Goal: Task Accomplishment & Management: Use online tool/utility

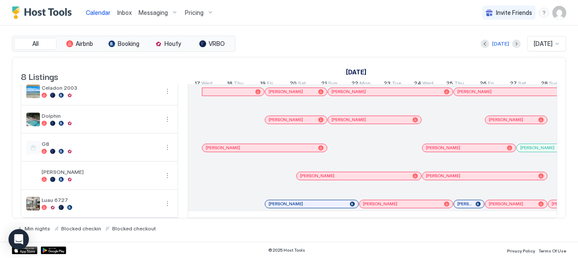
scroll to position [0, 472]
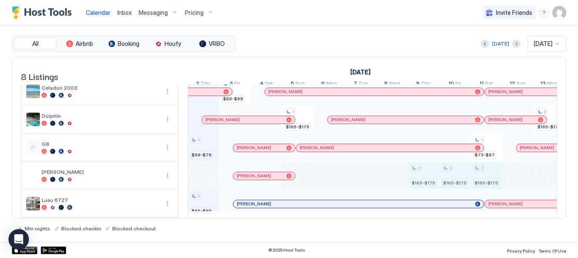
click at [496, 172] on div "1 $53-$63 1 $66-$76 1 $88-$98 1 $88-$98 1 $165-$175 2 $64-$74 2 $64-$74 2 $64-$…" at bounding box center [534, 106] width 1636 height 224
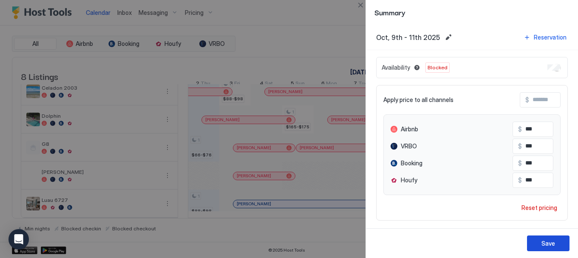
click at [553, 238] on button "Save" at bounding box center [548, 244] width 43 height 16
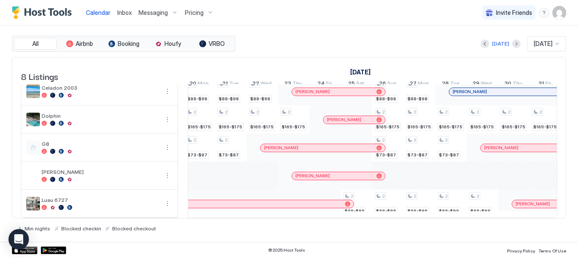
scroll to position [0, 725]
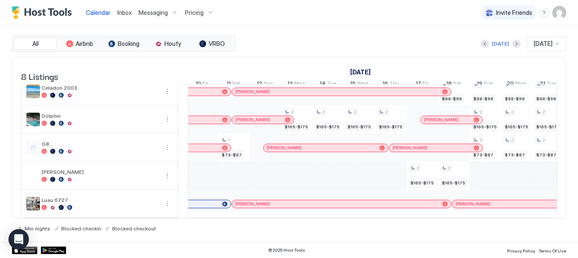
click at [226, 211] on div at bounding box center [233, 204] width 31 height 28
click at [495, 44] on div "[DATE]" at bounding box center [500, 44] width 17 height 8
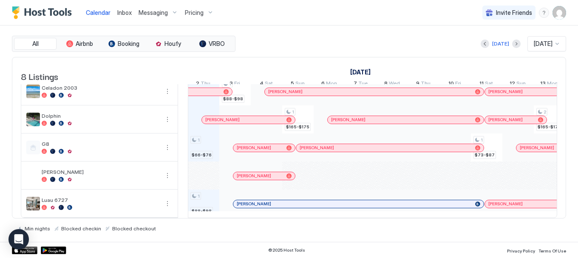
scroll to position [0, 790]
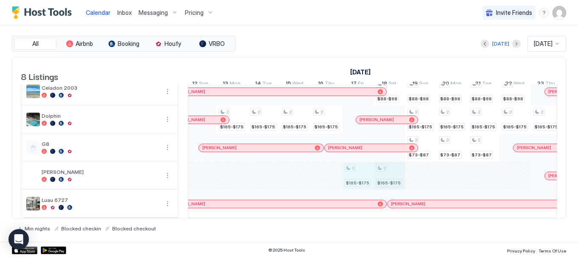
drag, startPoint x: 359, startPoint y: 172, endPoint x: 389, endPoint y: 173, distance: 30.2
click at [389, 173] on div "1 $53-$63 1 $66-$76 1 $88-$98 1 $88-$98 1 $165-$175 2 $64-$74 2 $64-$74 2 $64-$…" at bounding box center [216, 106] width 1636 height 224
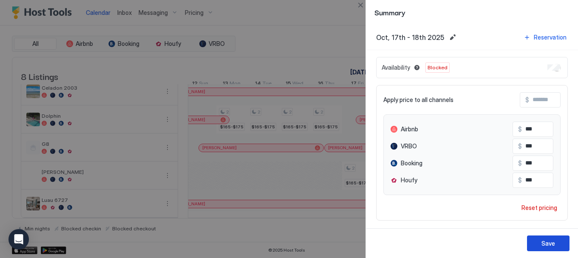
click at [546, 240] on div "Save" at bounding box center [549, 243] width 14 height 9
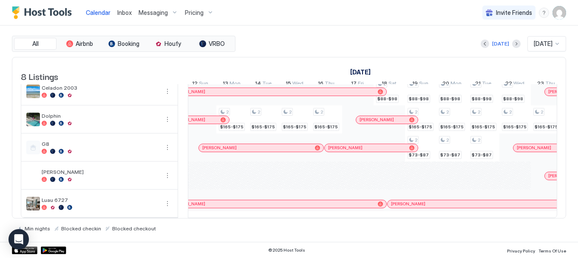
scroll to position [0, 1107]
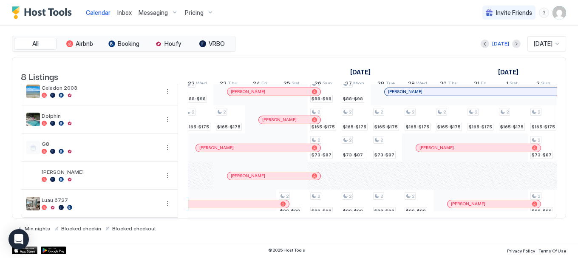
click at [517, 210] on div at bounding box center [512, 204] width 31 height 28
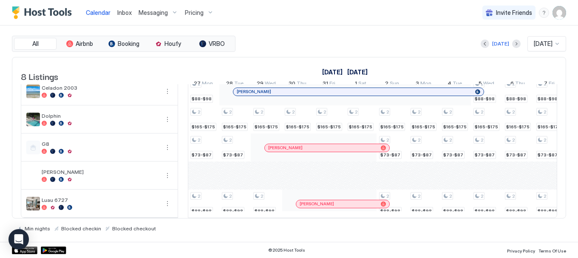
scroll to position [0, 0]
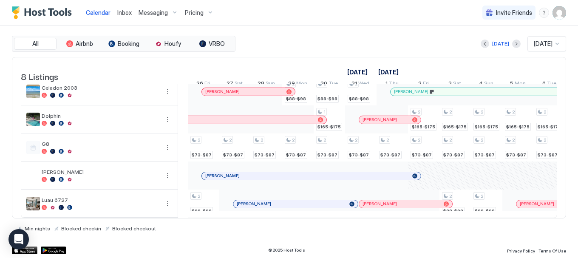
click at [272, 173] on div at bounding box center [272, 176] width 7 height 7
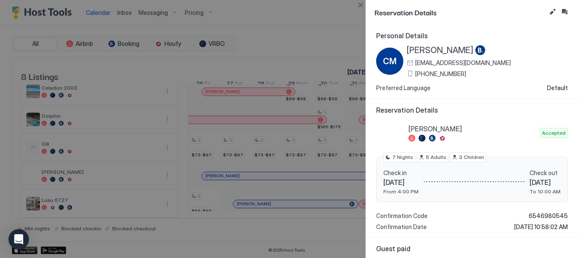
click at [475, 49] on div at bounding box center [480, 50] width 10 height 11
click at [362, 5] on button "Close" at bounding box center [360, 5] width 10 height 10
